Goal: Task Accomplishment & Management: Complete application form

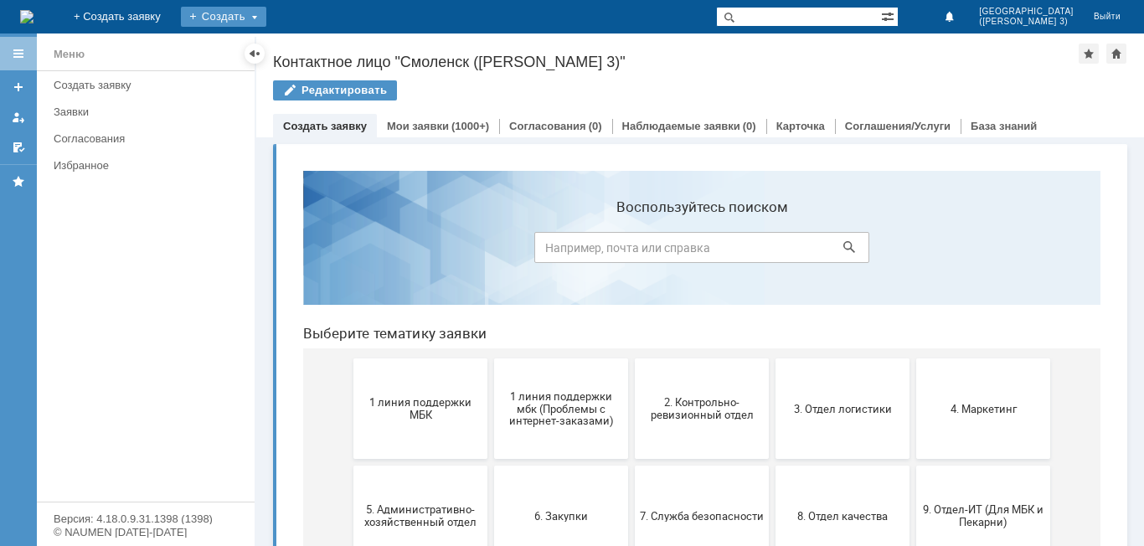
click at [266, 11] on div "Создать" at bounding box center [223, 17] width 85 height 20
click at [315, 39] on div "Заявка" at bounding box center [248, 50] width 134 height 27
click at [266, 15] on div "Создать" at bounding box center [223, 17] width 85 height 20
click at [312, 57] on link "Заявка" at bounding box center [247, 50] width 127 height 20
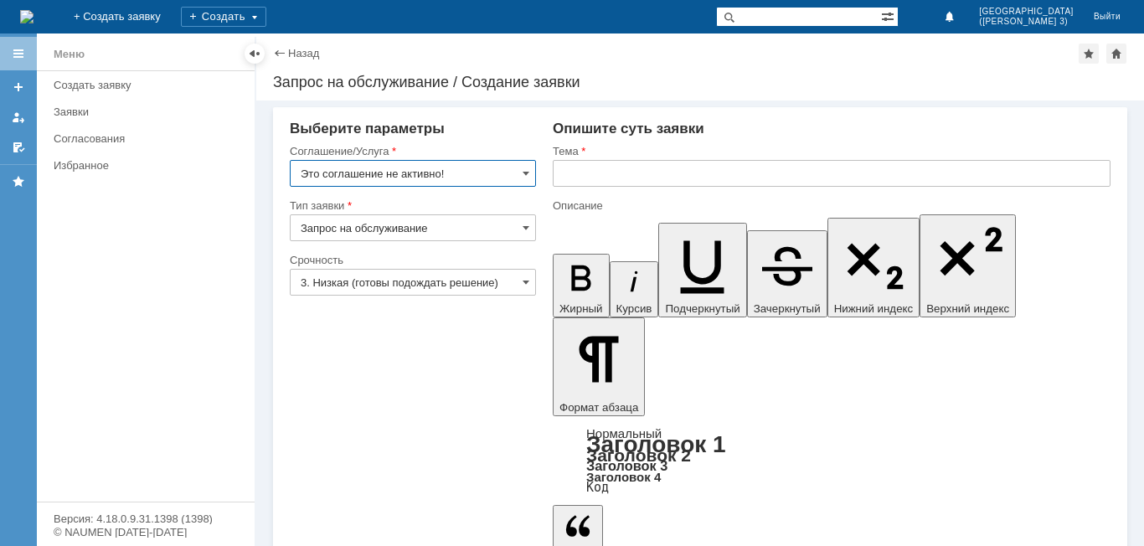
click at [519, 176] on input "Это соглашение не активно!" at bounding box center [413, 173] width 246 height 27
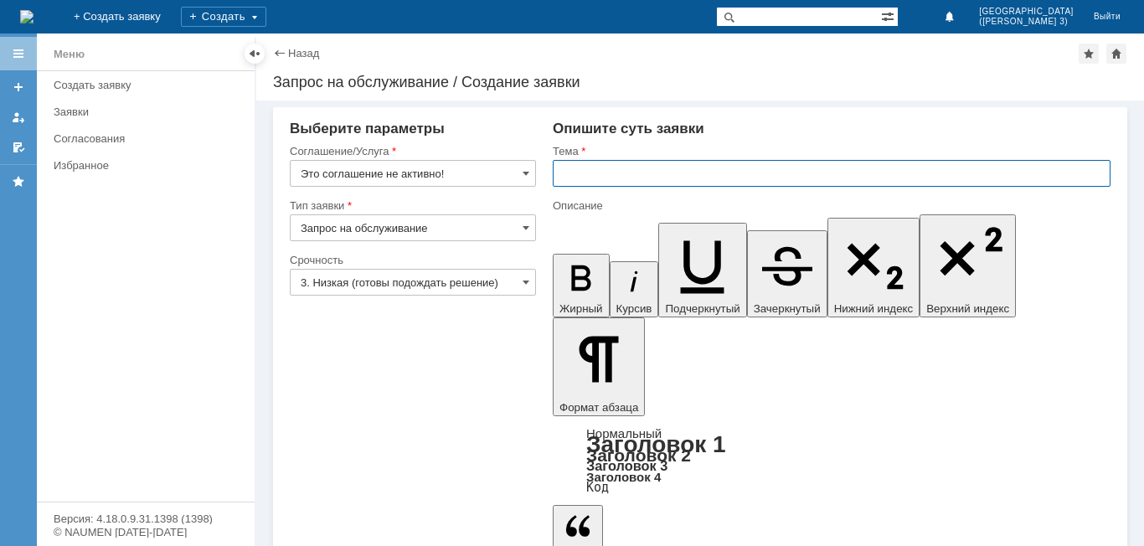
click at [647, 175] on input "text" at bounding box center [832, 173] width 558 height 27
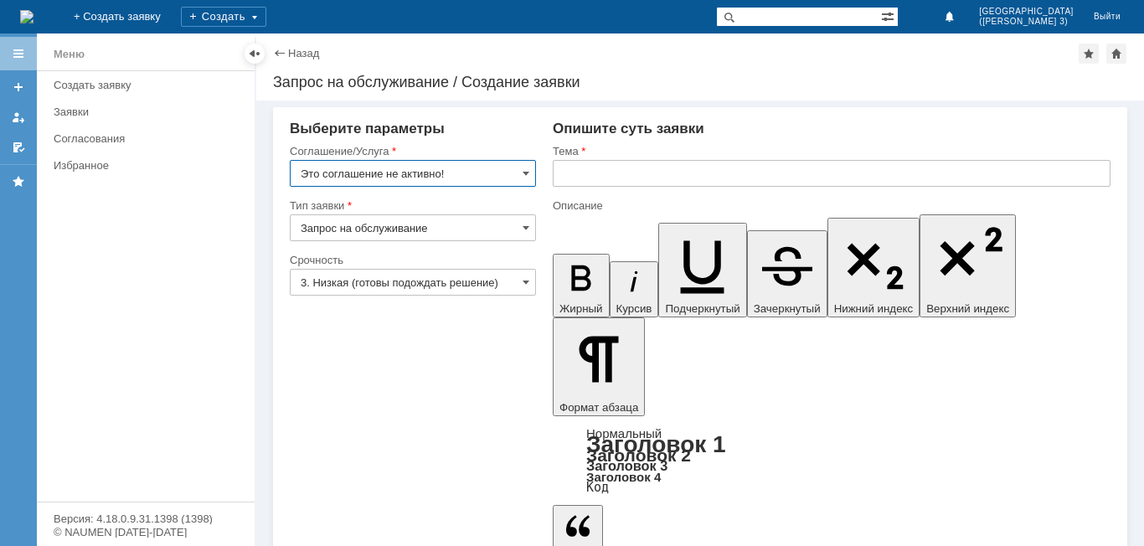
click at [492, 169] on input "Это соглашение не активно!" at bounding box center [413, 173] width 246 height 27
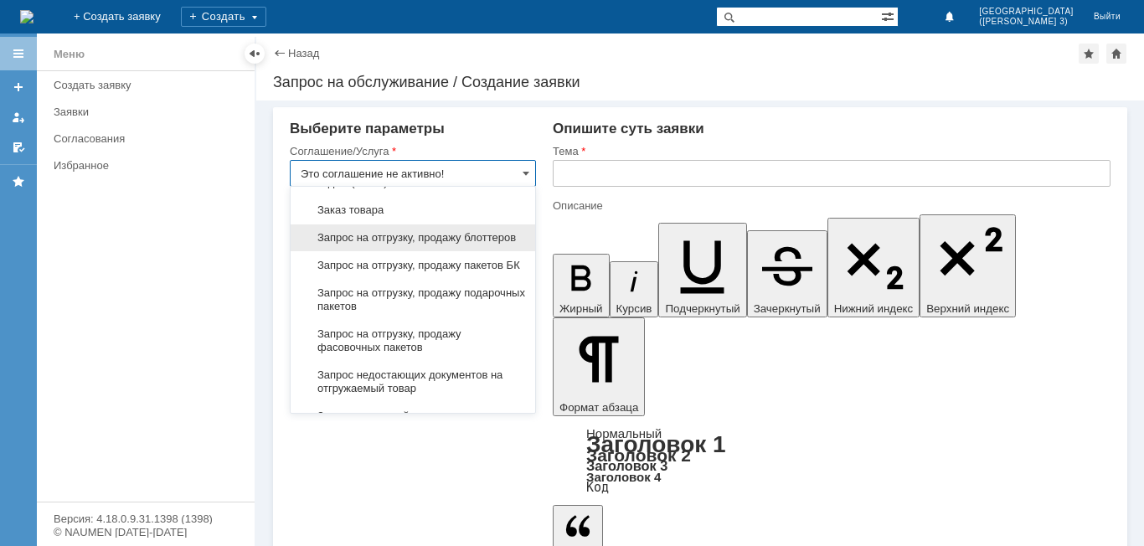
scroll to position [670, 0]
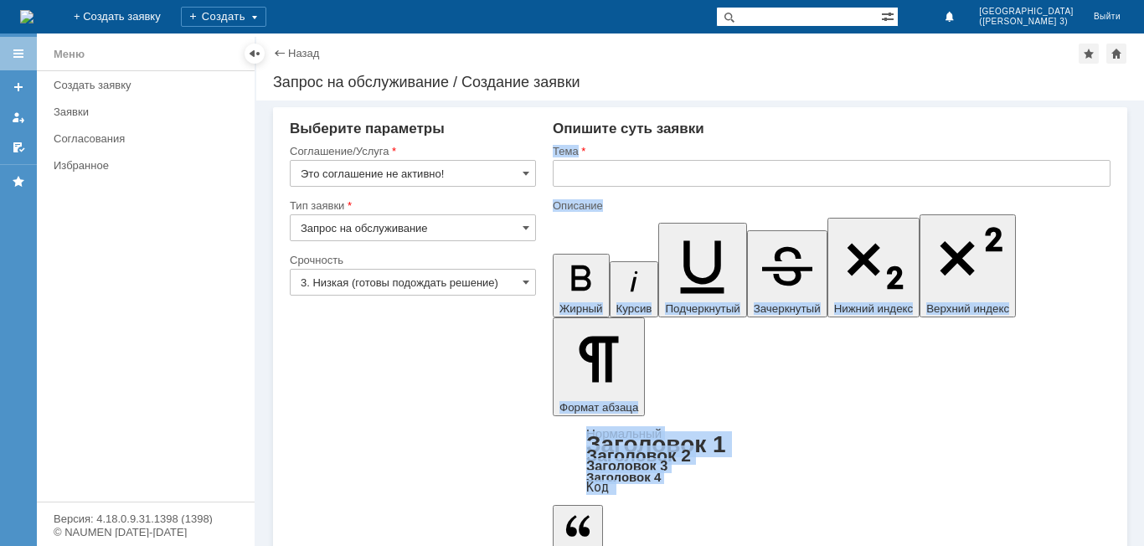
drag, startPoint x: 608, startPoint y: 399, endPoint x: 607, endPoint y: 408, distance: 9.3
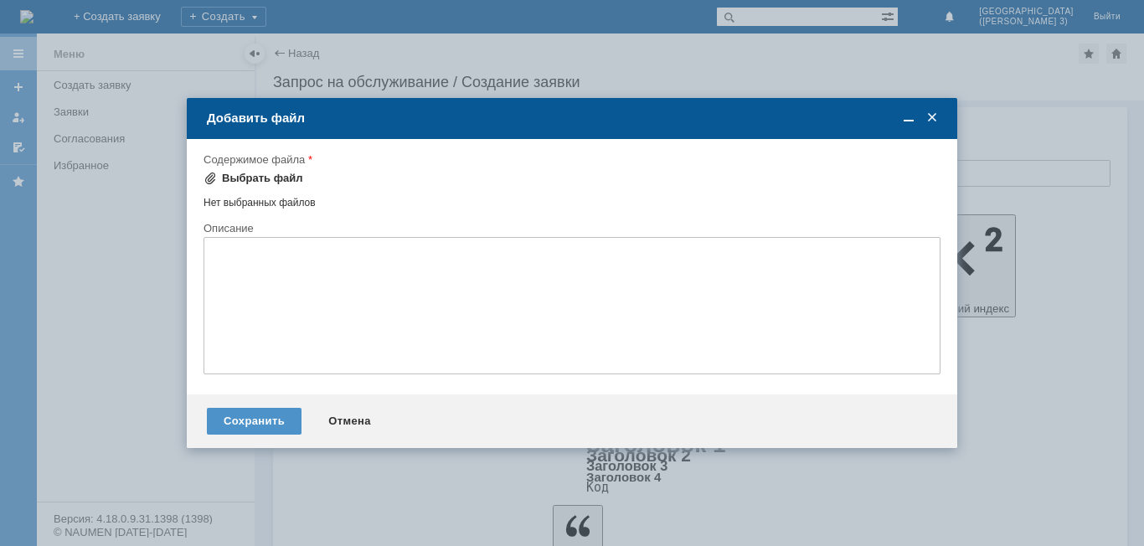
click at [273, 181] on div "Выбрать файл" at bounding box center [262, 178] width 81 height 13
click at [284, 178] on div "Выбрать файл" at bounding box center [262, 178] width 81 height 13
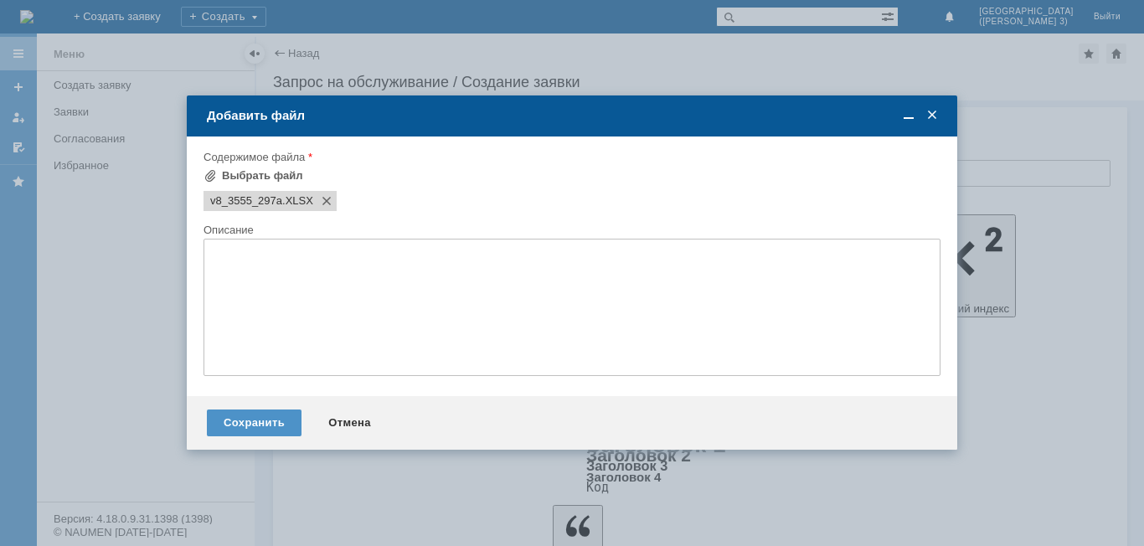
click at [932, 116] on span at bounding box center [932, 115] width 17 height 15
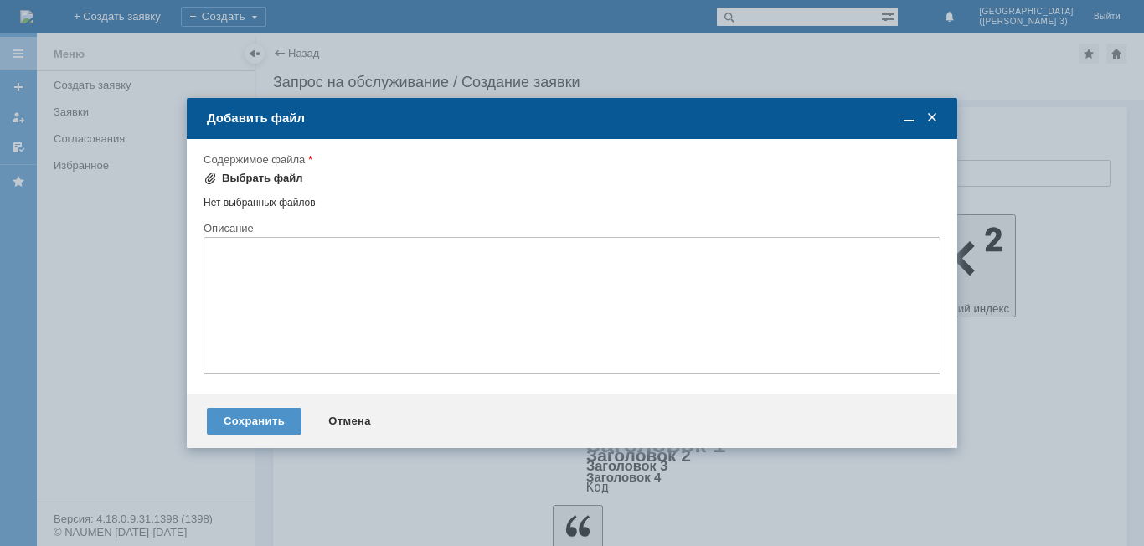
click at [276, 173] on div "Выбрать файл" at bounding box center [262, 178] width 81 height 13
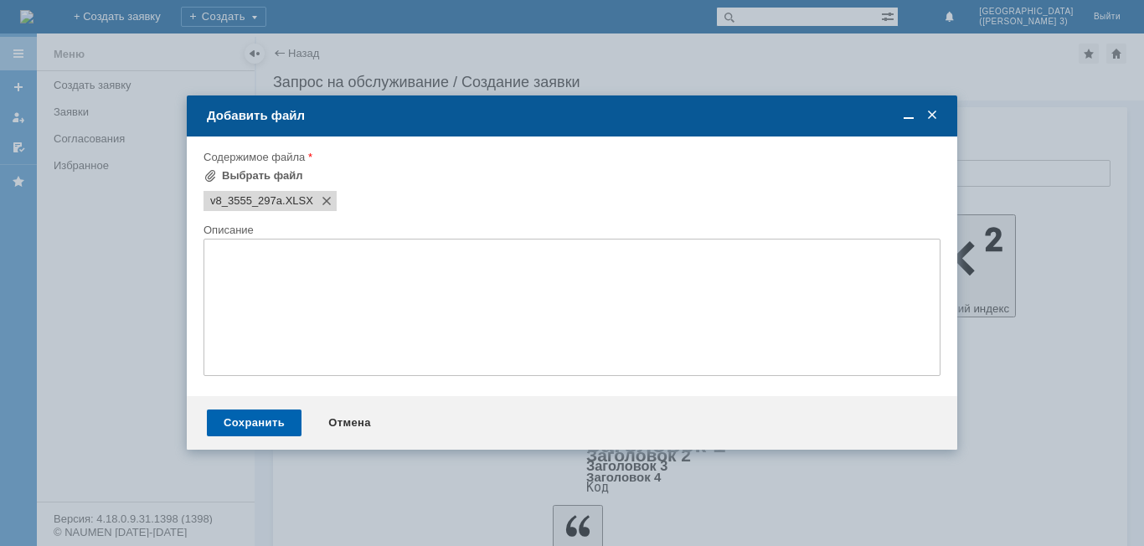
click at [235, 425] on div "Сохранить" at bounding box center [254, 423] width 95 height 27
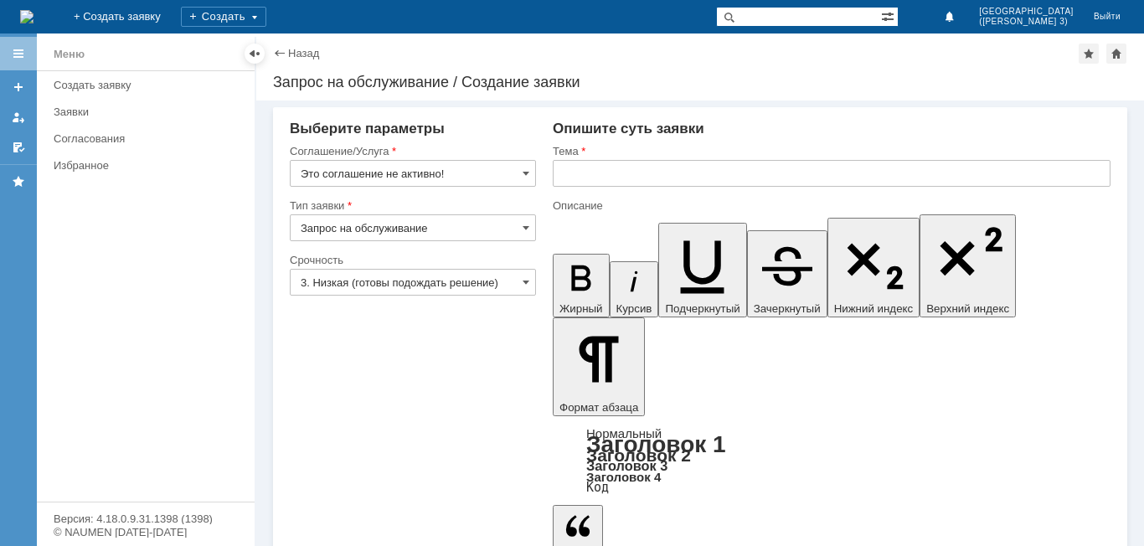
click at [450, 178] on input "Это соглашение не активно!" at bounding box center [413, 173] width 246 height 27
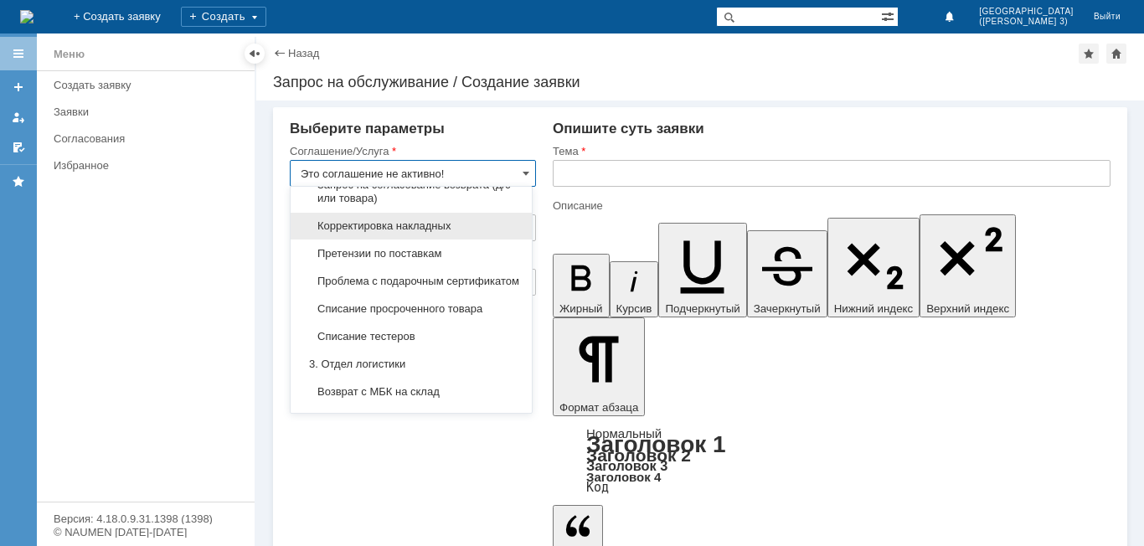
scroll to position [335, 0]
click at [434, 234] on span "Претензии по поставкам" at bounding box center [411, 226] width 221 height 13
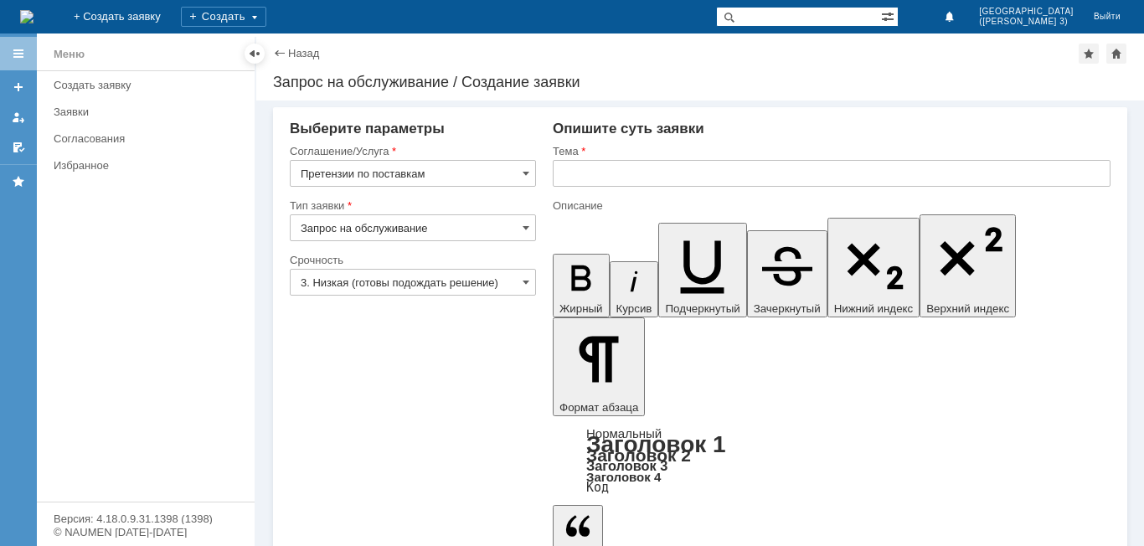
type input "Претензии по поставкам"
click at [501, 287] on input "3. Низкая (готовы подождать решение)" at bounding box center [413, 282] width 246 height 27
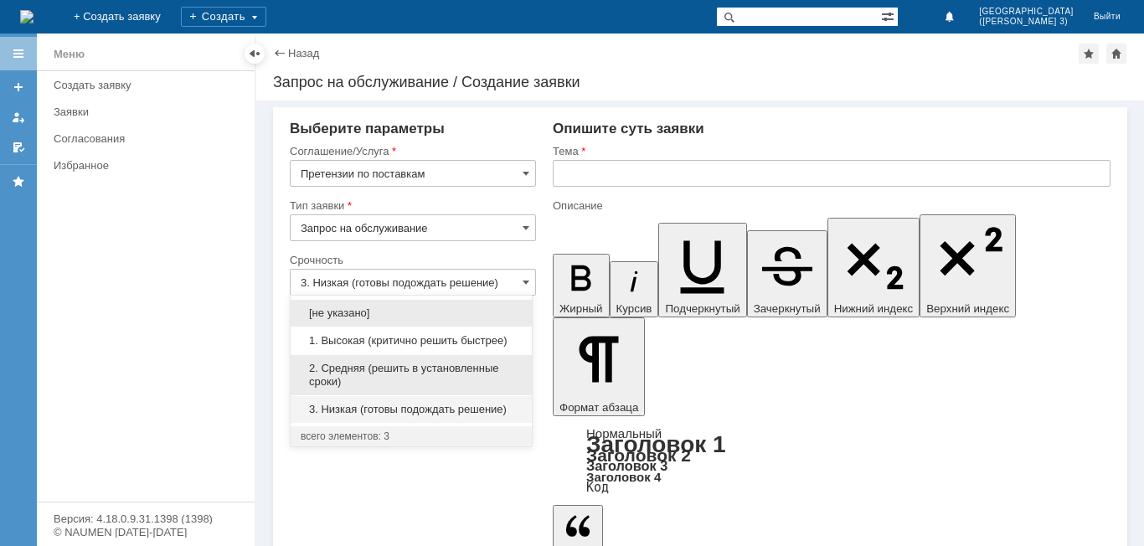
click at [449, 376] on span "2. Средняя (решить в установленные сроки)" at bounding box center [411, 375] width 221 height 27
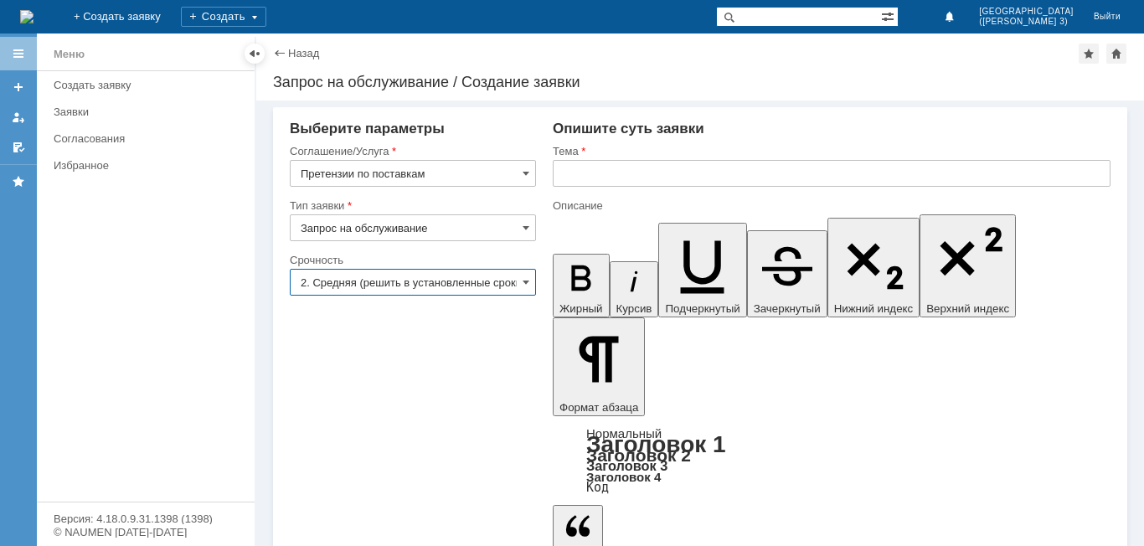
type input "2. Средняя (решить в установленные сроки)"
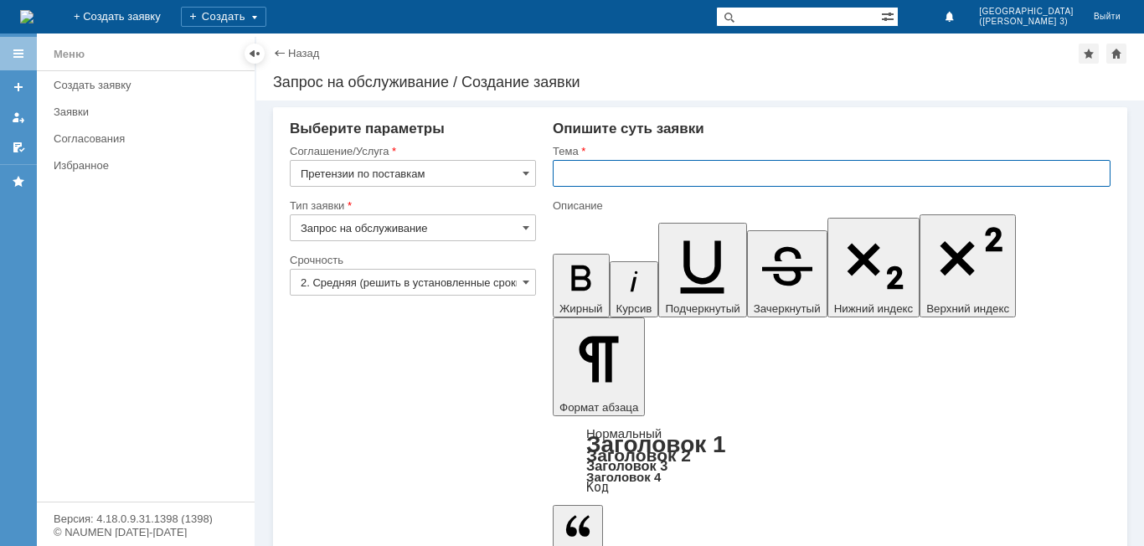
click at [620, 176] on input "text" at bounding box center [832, 173] width 558 height 27
drag, startPoint x: 785, startPoint y: 171, endPoint x: 821, endPoint y: 171, distance: 36.0
click at [788, 171] on input "Здравствуйте, просьба решить вопрос, недовоз товара" at bounding box center [832, 173] width 558 height 27
click at [856, 171] on input "Здравствуйте, просьба решить вопрос, недовоз товара" at bounding box center [832, 173] width 558 height 27
type input "Здравствуйте, просьба решить вопрос, недовоз товара"
